Goal: Information Seeking & Learning: Learn about a topic

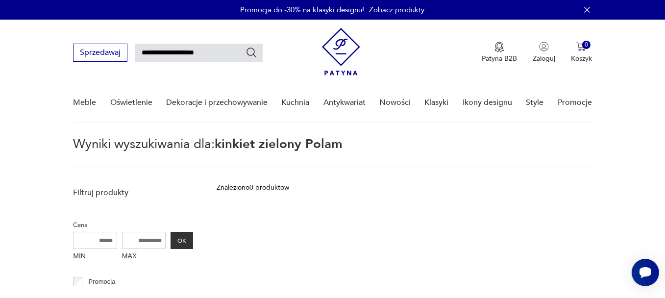
click at [213, 53] on input "**********" at bounding box center [198, 53] width 127 height 19
type input "**********"
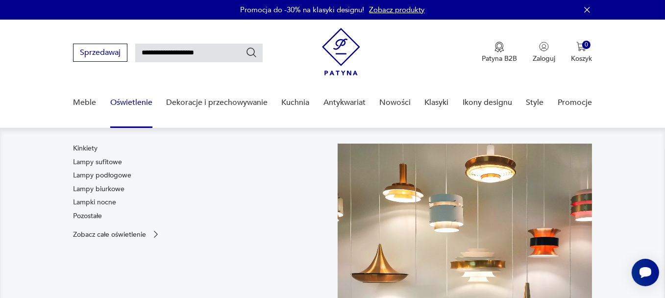
click at [145, 100] on link "Oświetlenie" at bounding box center [131, 103] width 42 height 38
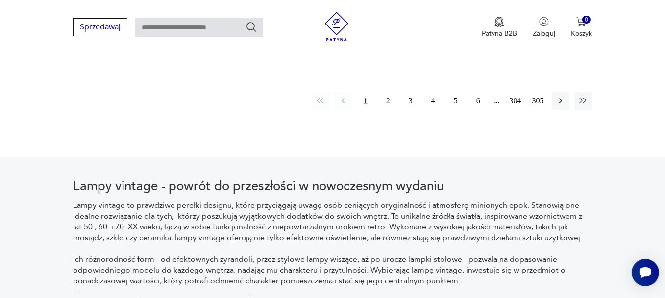
scroll to position [1541, 0]
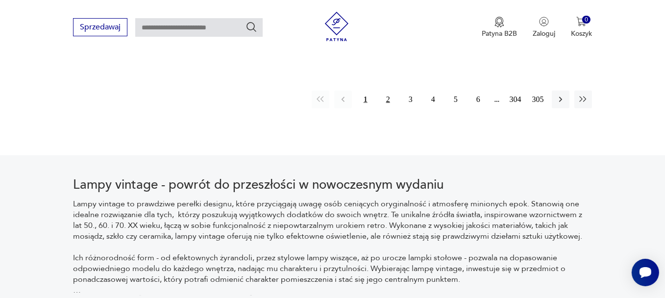
click at [388, 96] on button "2" at bounding box center [388, 100] width 18 height 18
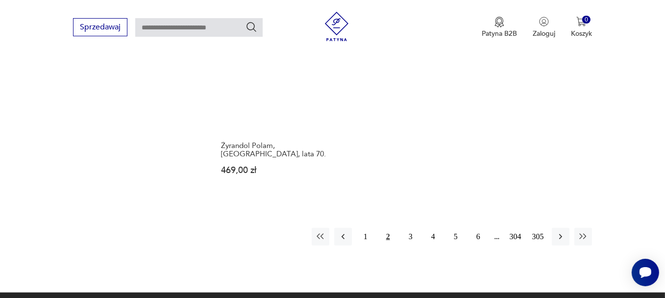
scroll to position [1446, 0]
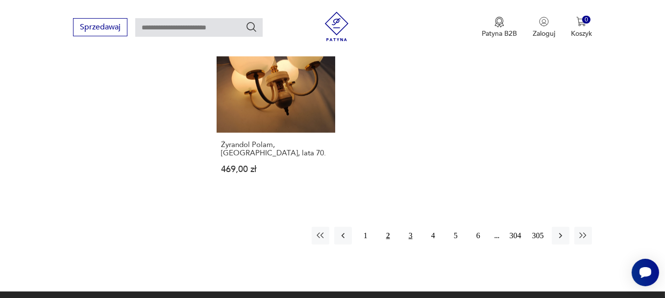
click at [412, 227] on button "3" at bounding box center [411, 236] width 18 height 18
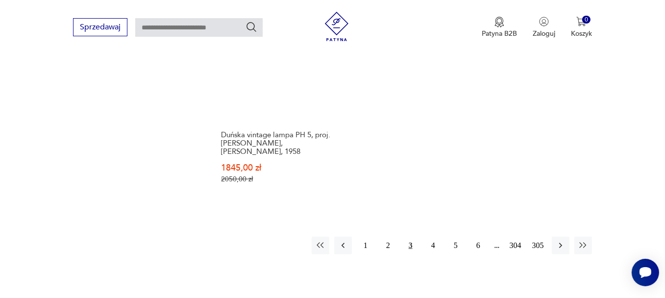
scroll to position [1474, 0]
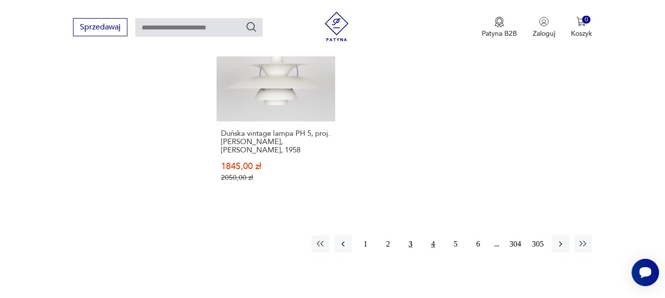
click at [438, 245] on button "4" at bounding box center [433, 244] width 18 height 18
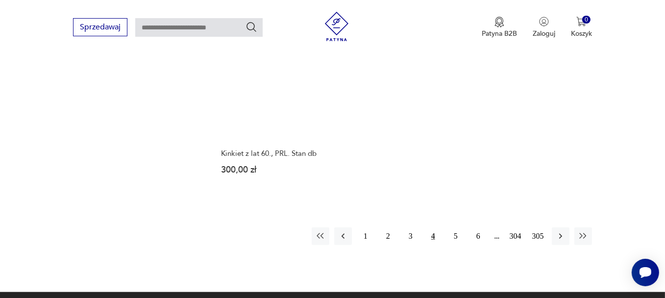
scroll to position [1435, 0]
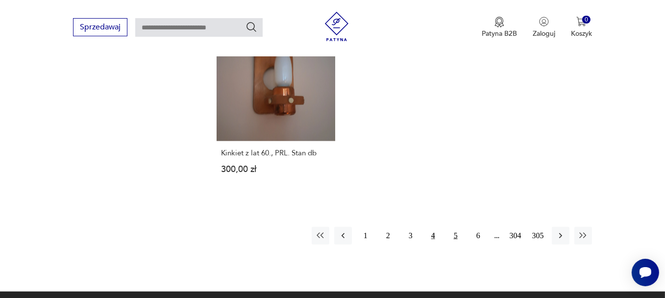
click at [457, 227] on button "5" at bounding box center [456, 236] width 18 height 18
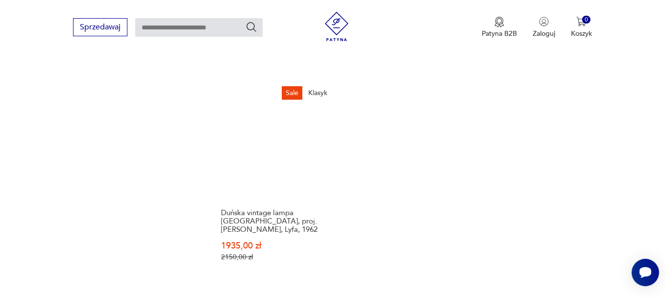
scroll to position [1435, 0]
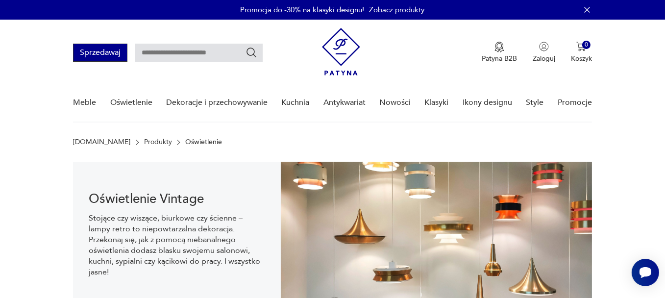
click at [104, 50] on button "Sprzedawaj" at bounding box center [100, 53] width 54 height 18
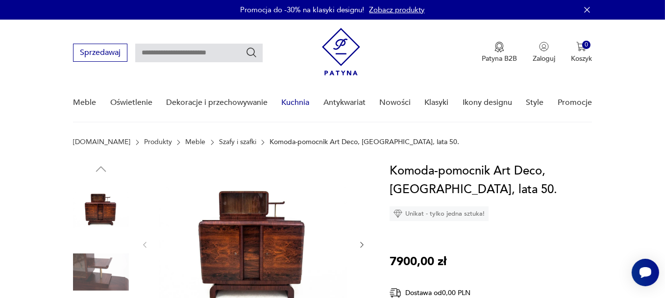
click at [302, 99] on link "Kuchnia" at bounding box center [295, 103] width 28 height 38
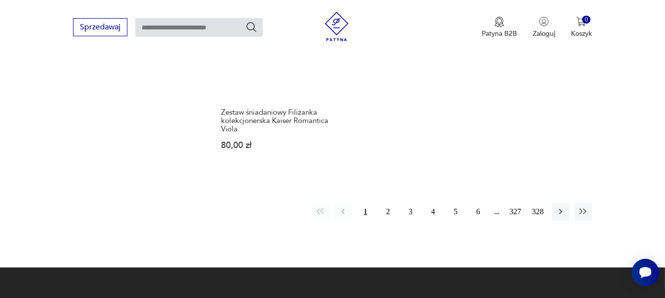
scroll to position [1457, 0]
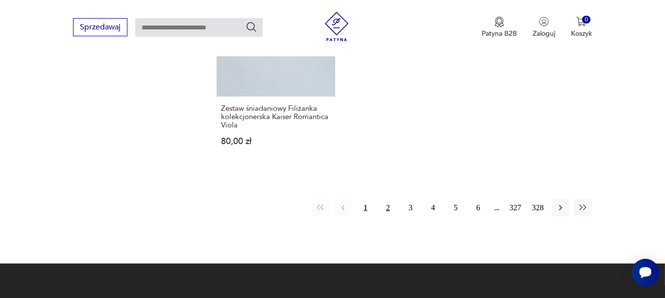
click at [392, 210] on button "2" at bounding box center [388, 208] width 18 height 18
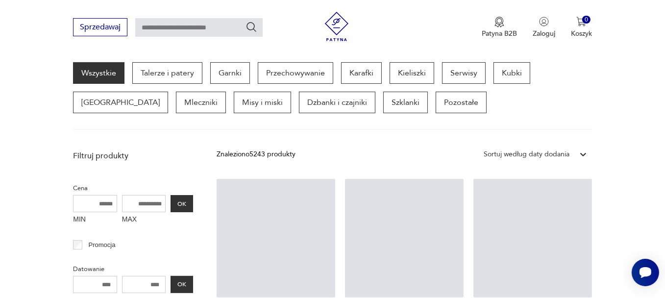
scroll to position [260, 0]
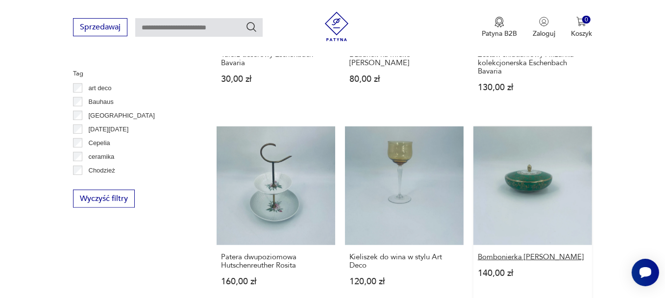
click at [580, 255] on h3 "Bombonierka [PERSON_NAME]" at bounding box center [533, 257] width 110 height 8
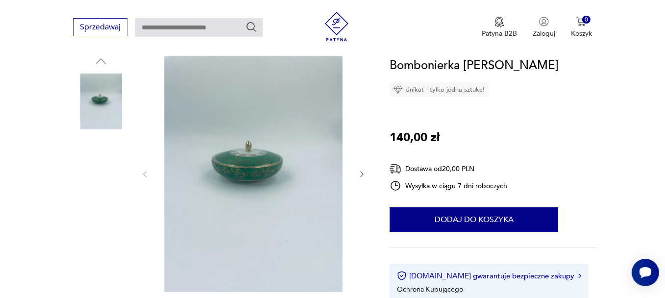
scroll to position [109, 0]
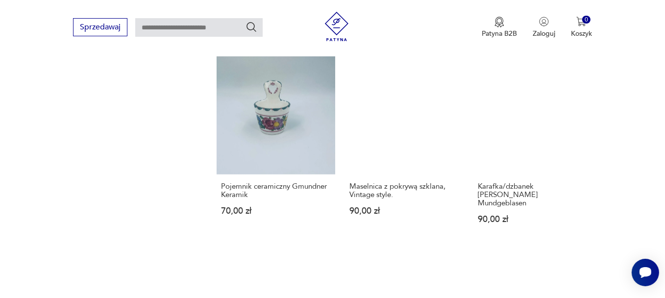
scroll to position [1186, 0]
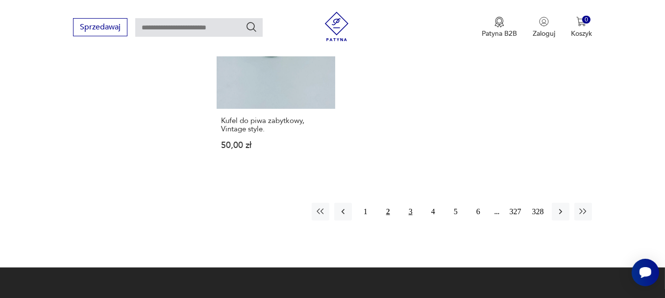
click at [409, 203] on button "3" at bounding box center [411, 212] width 18 height 18
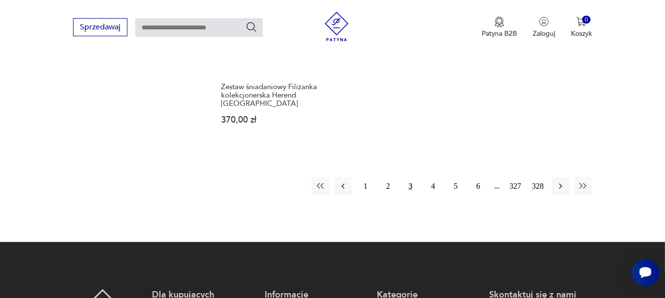
scroll to position [1489, 0]
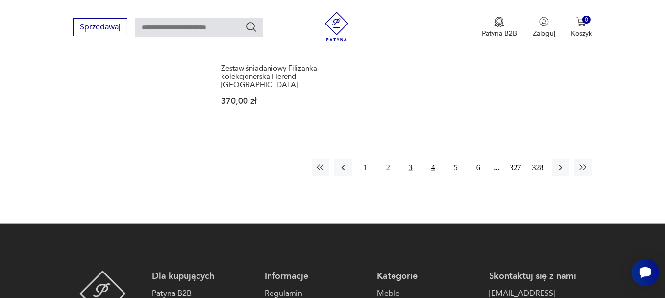
click at [432, 159] on button "4" at bounding box center [433, 168] width 18 height 18
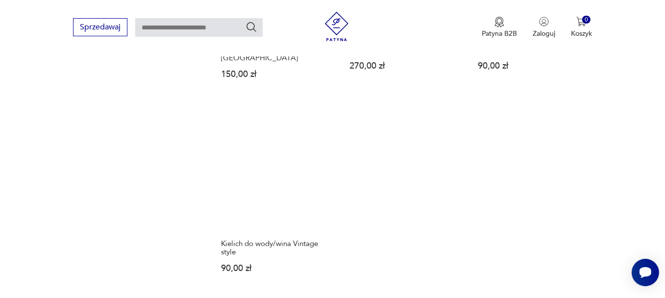
scroll to position [1357, 0]
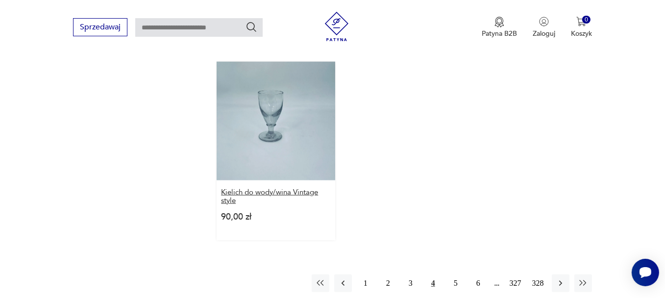
click at [274, 192] on h3 "Kielich do wody/wina Vintage style" at bounding box center [276, 196] width 110 height 17
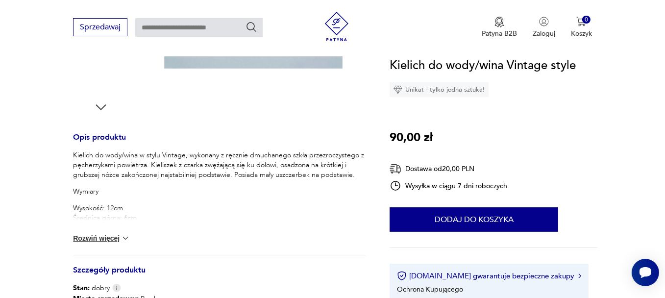
scroll to position [334, 0]
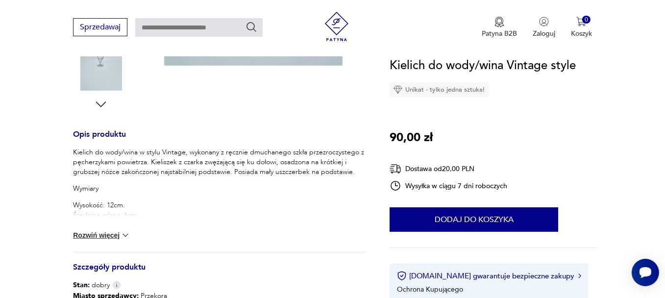
click at [118, 236] on button "Rozwiń więcej" at bounding box center [101, 235] width 57 height 10
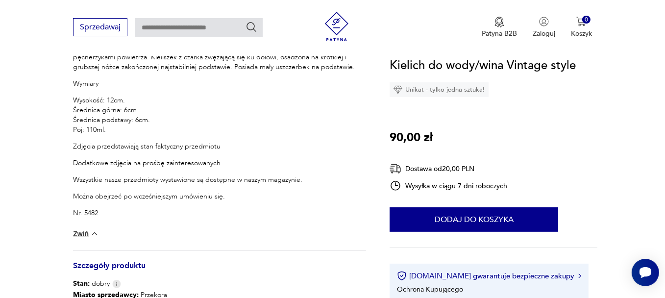
scroll to position [445, 0]
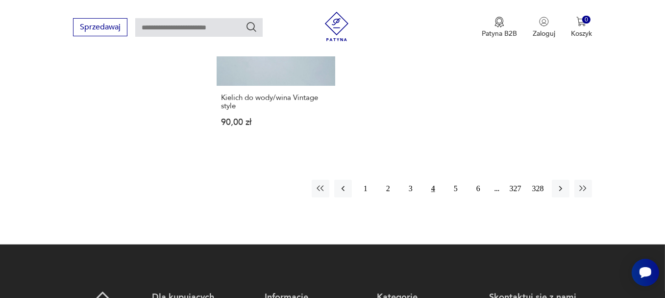
scroll to position [1458, 0]
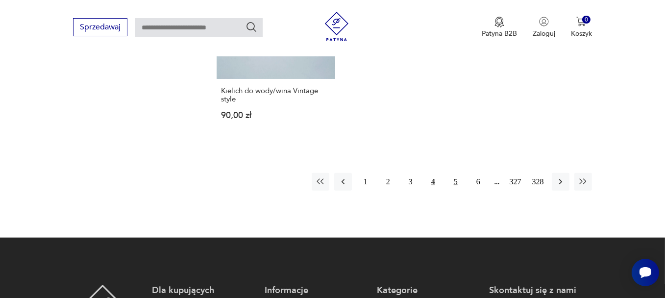
click at [460, 183] on button "5" at bounding box center [456, 182] width 18 height 18
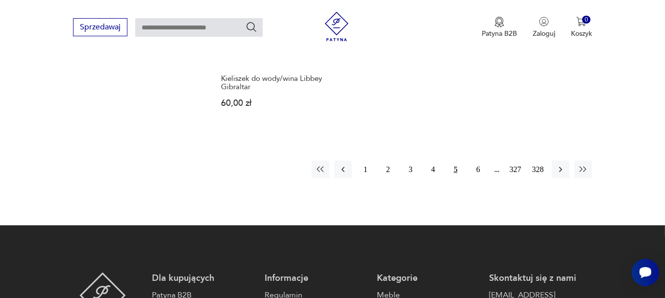
scroll to position [1514, 0]
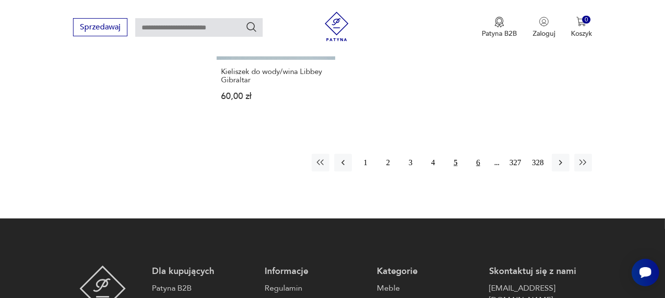
click at [479, 154] on button "6" at bounding box center [478, 163] width 18 height 18
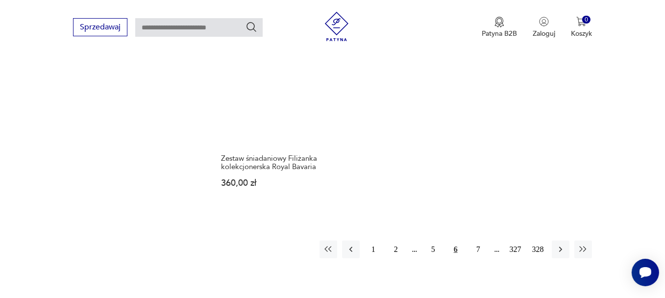
scroll to position [1435, 0]
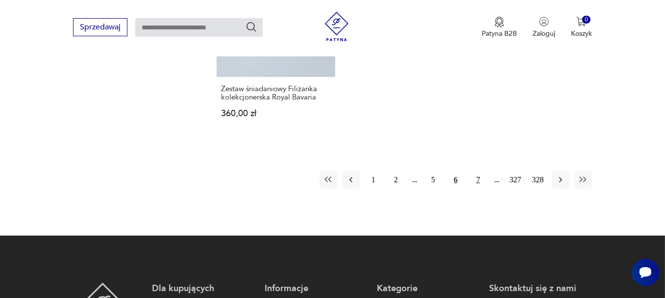
click at [480, 178] on button "7" at bounding box center [478, 180] width 18 height 18
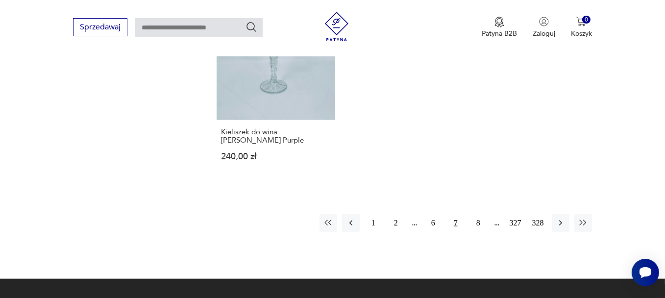
scroll to position [1474, 0]
